Goal: Find specific page/section: Find specific page/section

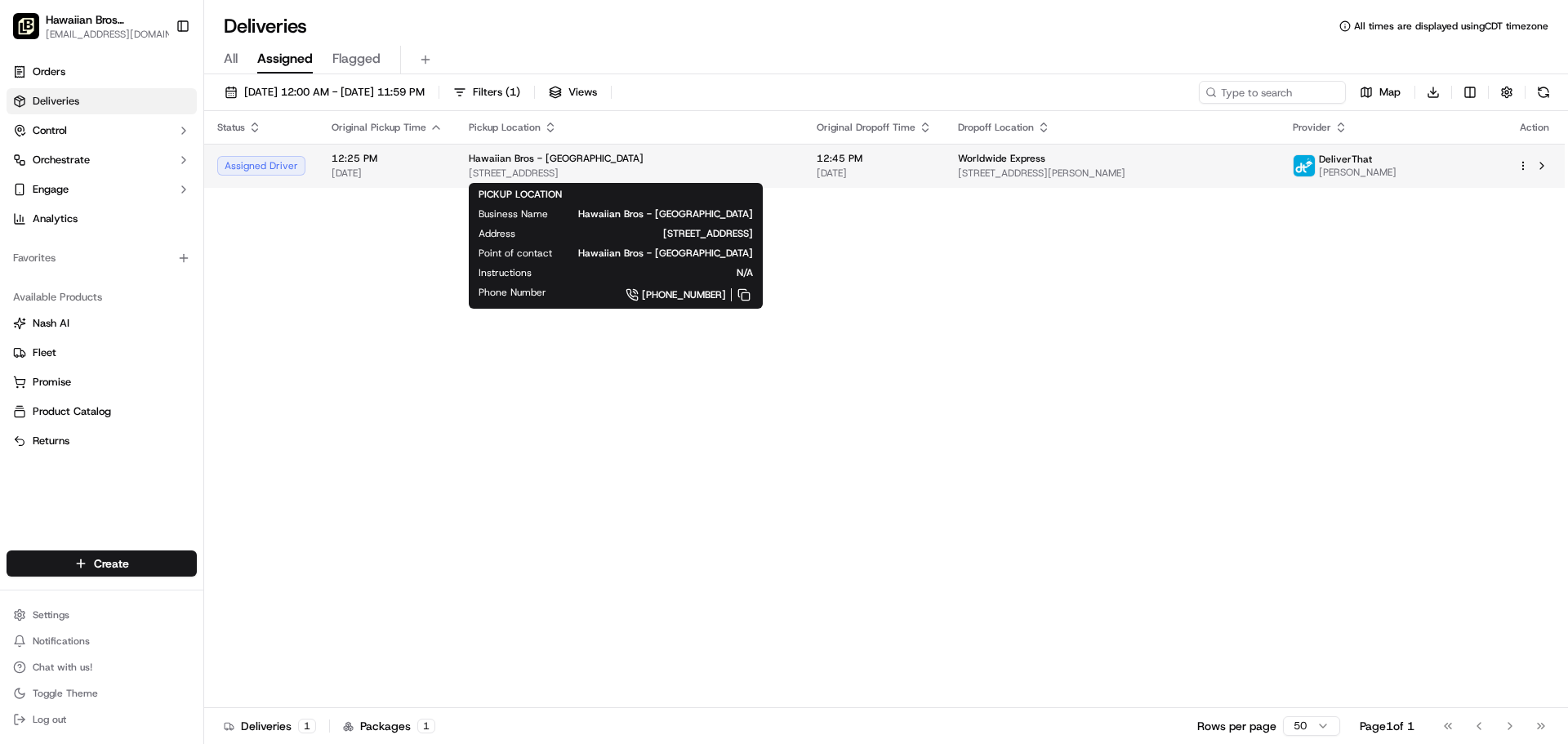
click at [695, 163] on div "Hawaiian Bros - Overland Park KS College" at bounding box center [629, 158] width 321 height 13
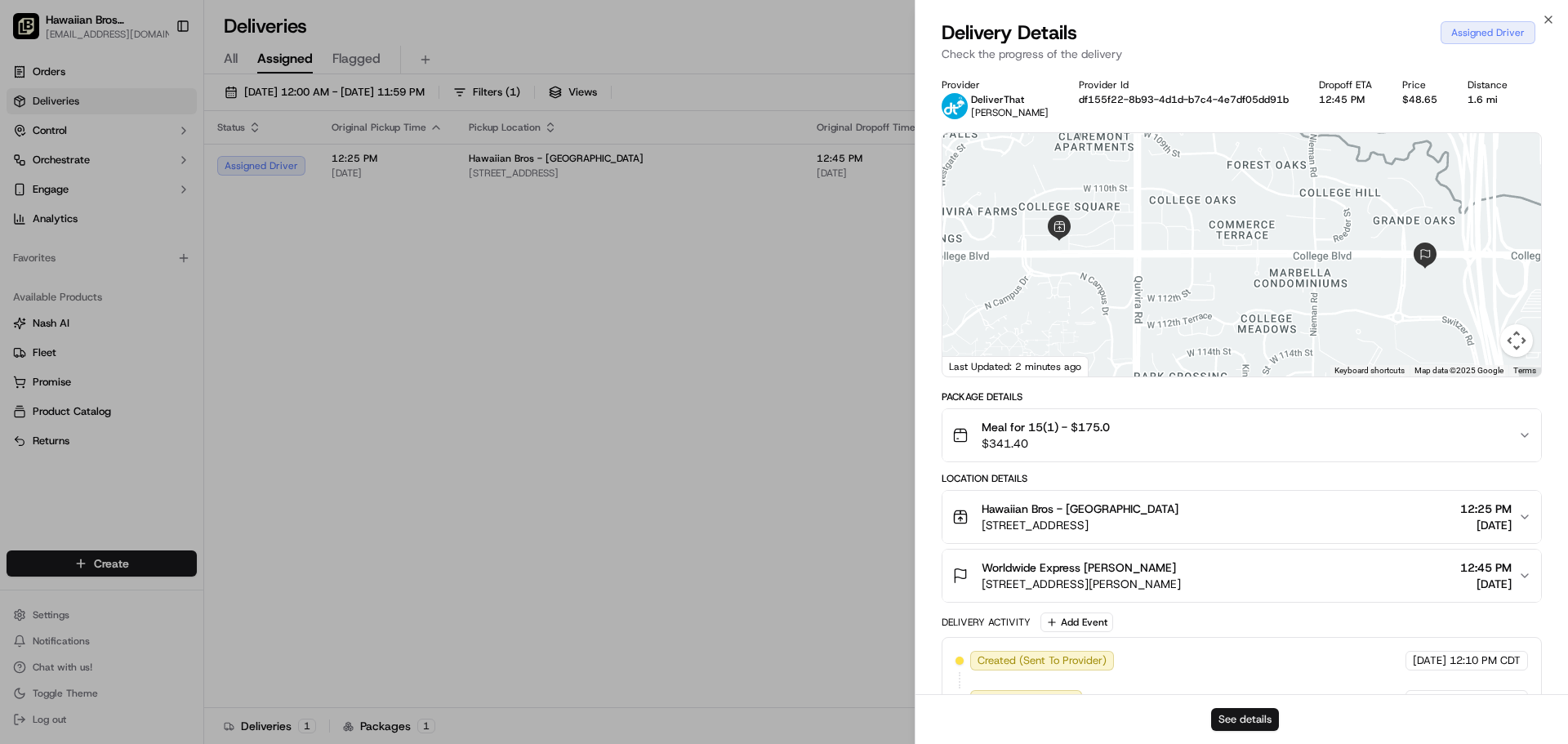
click at [1229, 718] on button "See details" at bounding box center [1245, 719] width 67 height 23
